Goal: Task Accomplishment & Management: Complete application form

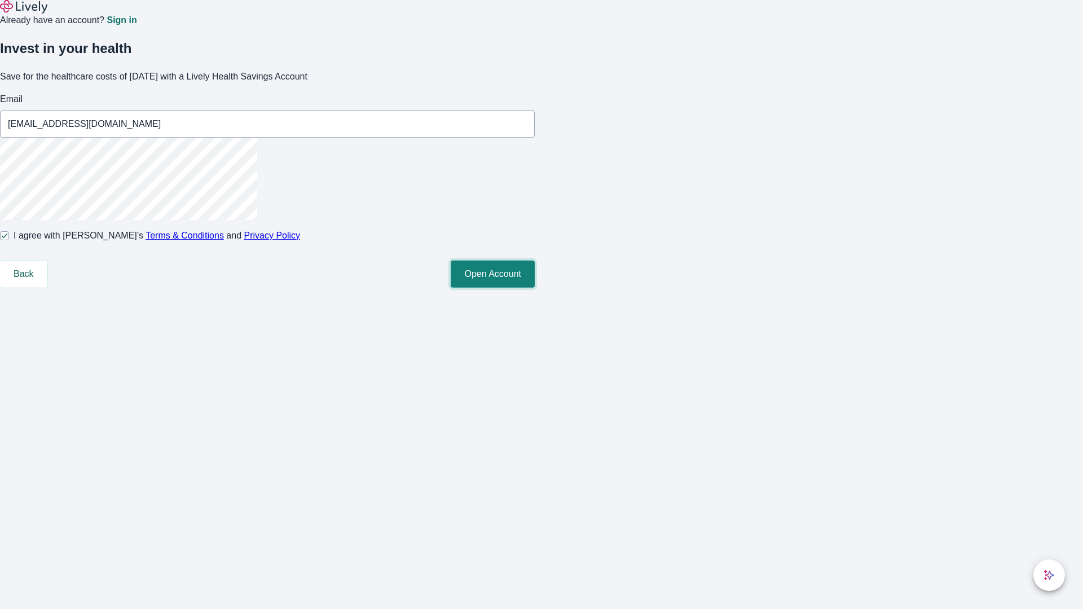
click at [535, 288] on button "Open Account" at bounding box center [493, 274] width 84 height 27
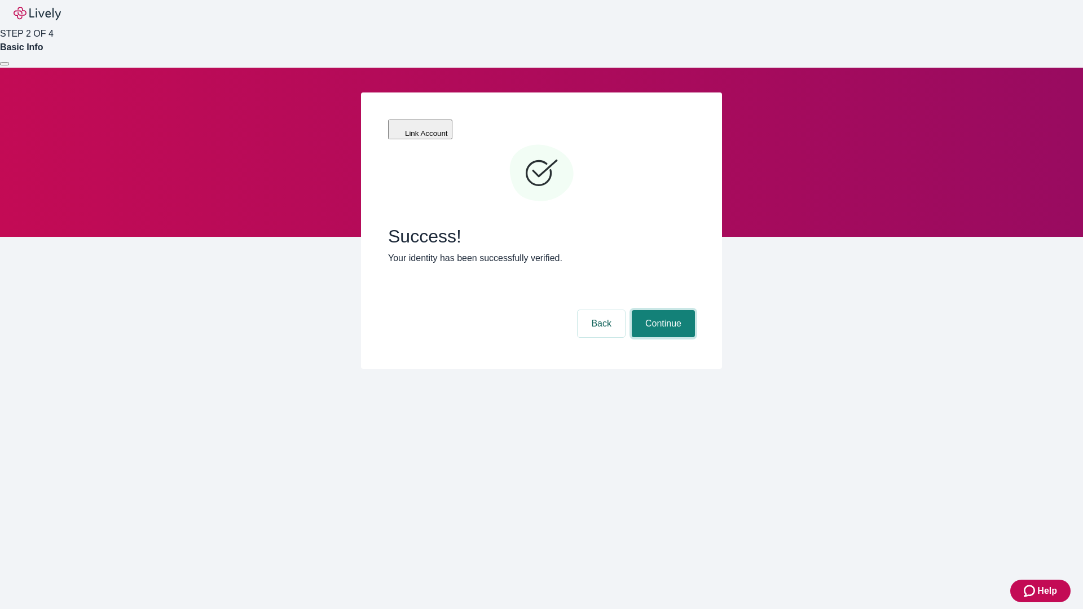
click at [662, 310] on button "Continue" at bounding box center [663, 323] width 63 height 27
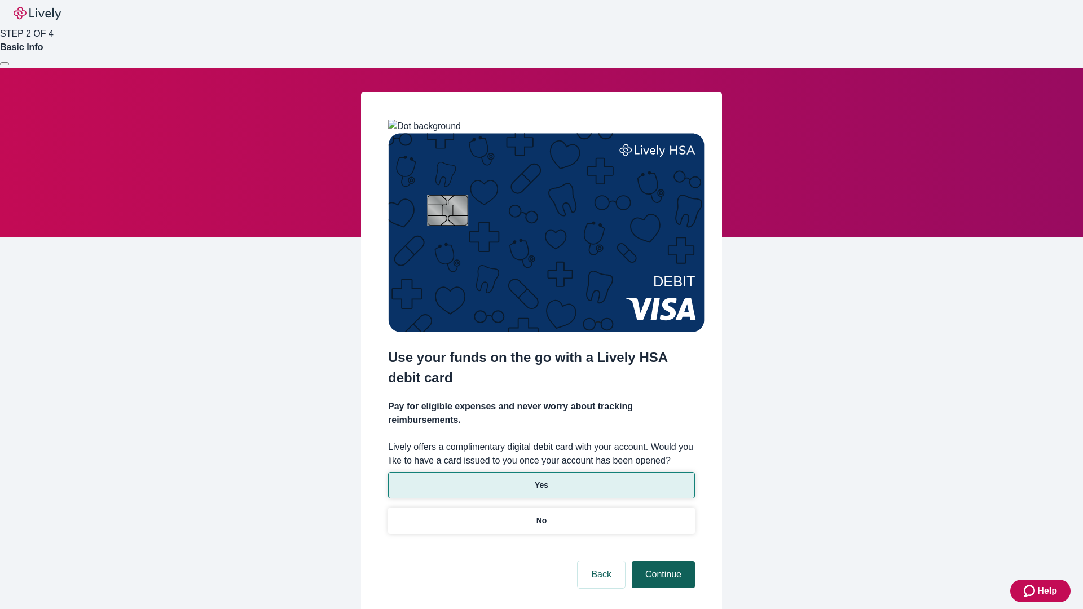
click at [541, 480] on p "Yes" at bounding box center [542, 486] width 14 height 12
click at [662, 561] on button "Continue" at bounding box center [663, 574] width 63 height 27
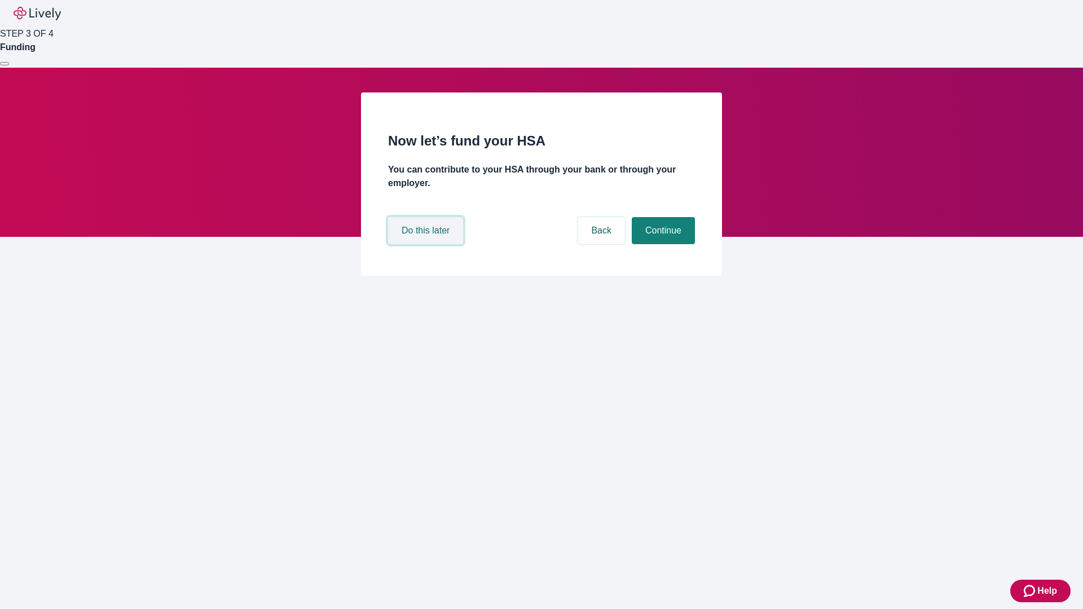
click at [427, 244] on button "Do this later" at bounding box center [425, 230] width 75 height 27
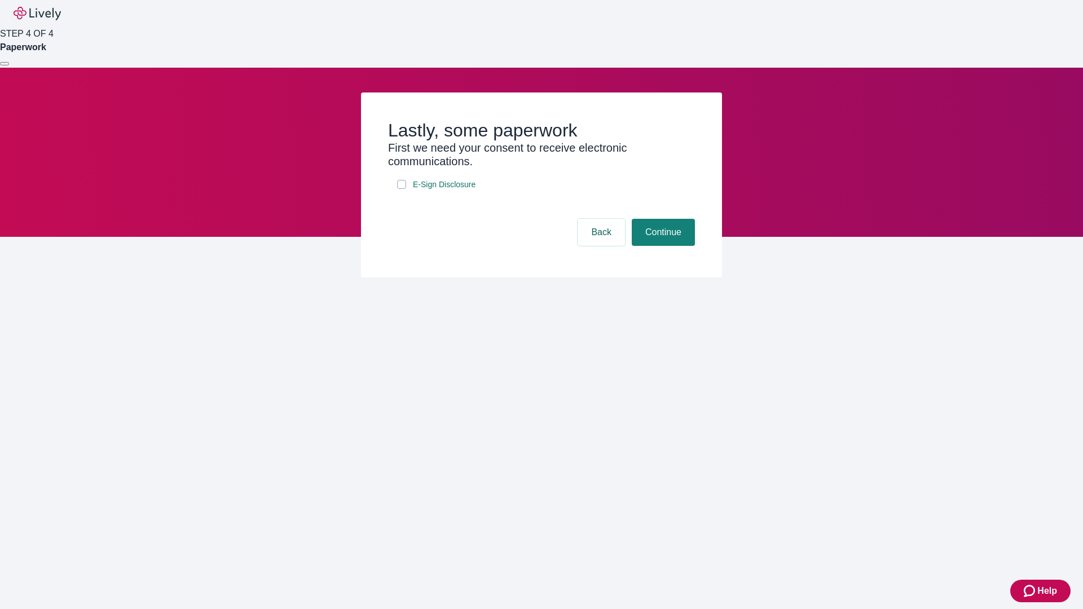
click at [402, 189] on input "E-Sign Disclosure" at bounding box center [401, 184] width 9 height 9
checkbox input "true"
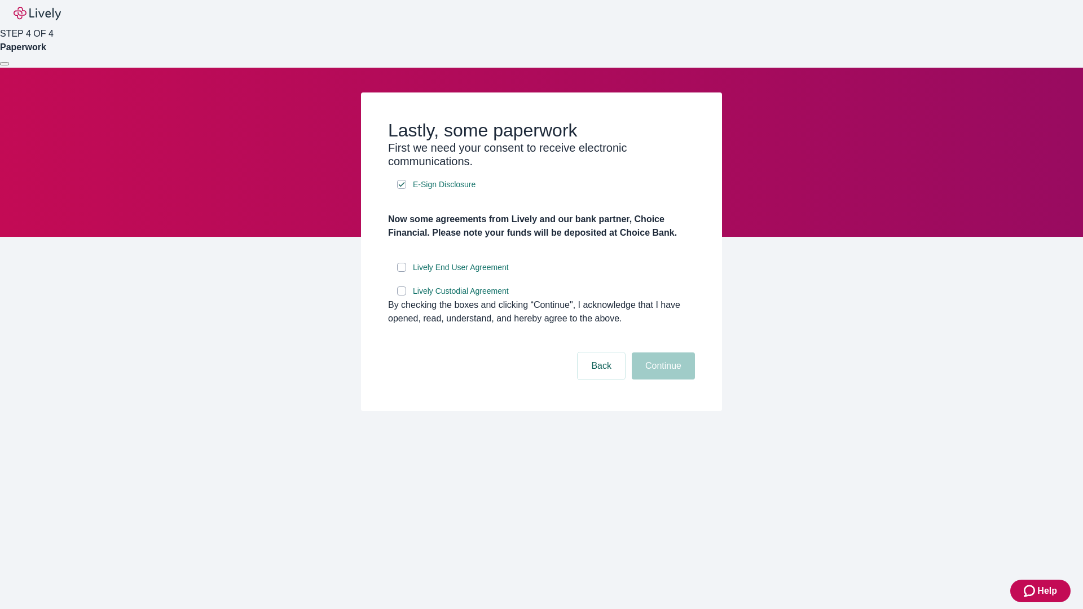
click at [402, 272] on input "Lively End User Agreement" at bounding box center [401, 267] width 9 height 9
checkbox input "true"
click at [402, 296] on input "Lively Custodial Agreement" at bounding box center [401, 291] width 9 height 9
checkbox input "true"
click at [662, 380] on button "Continue" at bounding box center [663, 366] width 63 height 27
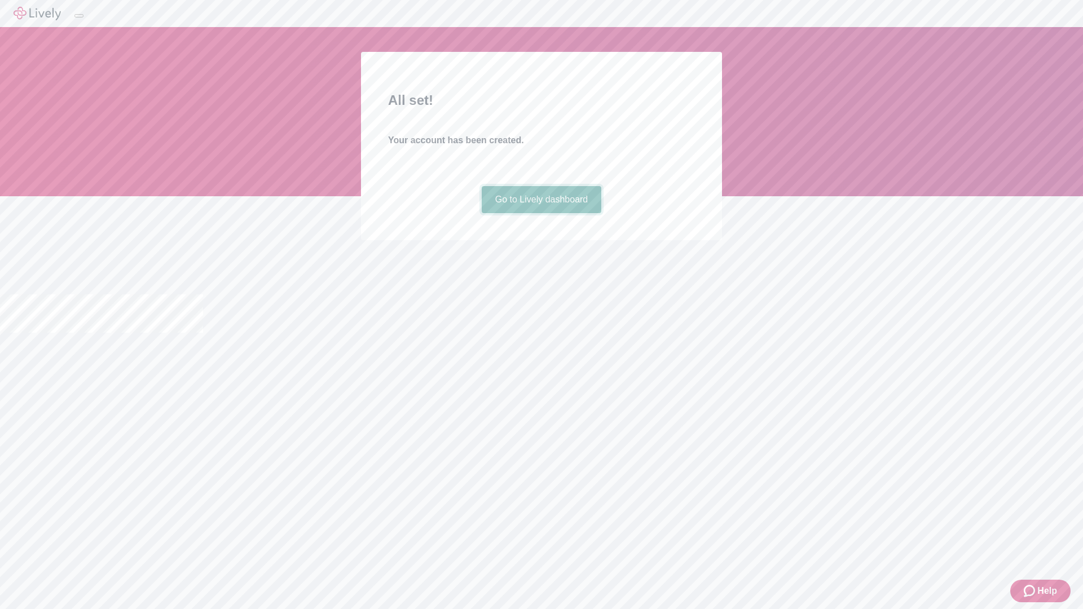
click at [541, 213] on link "Go to Lively dashboard" at bounding box center [542, 199] width 120 height 27
